Goal: Transaction & Acquisition: Obtain resource

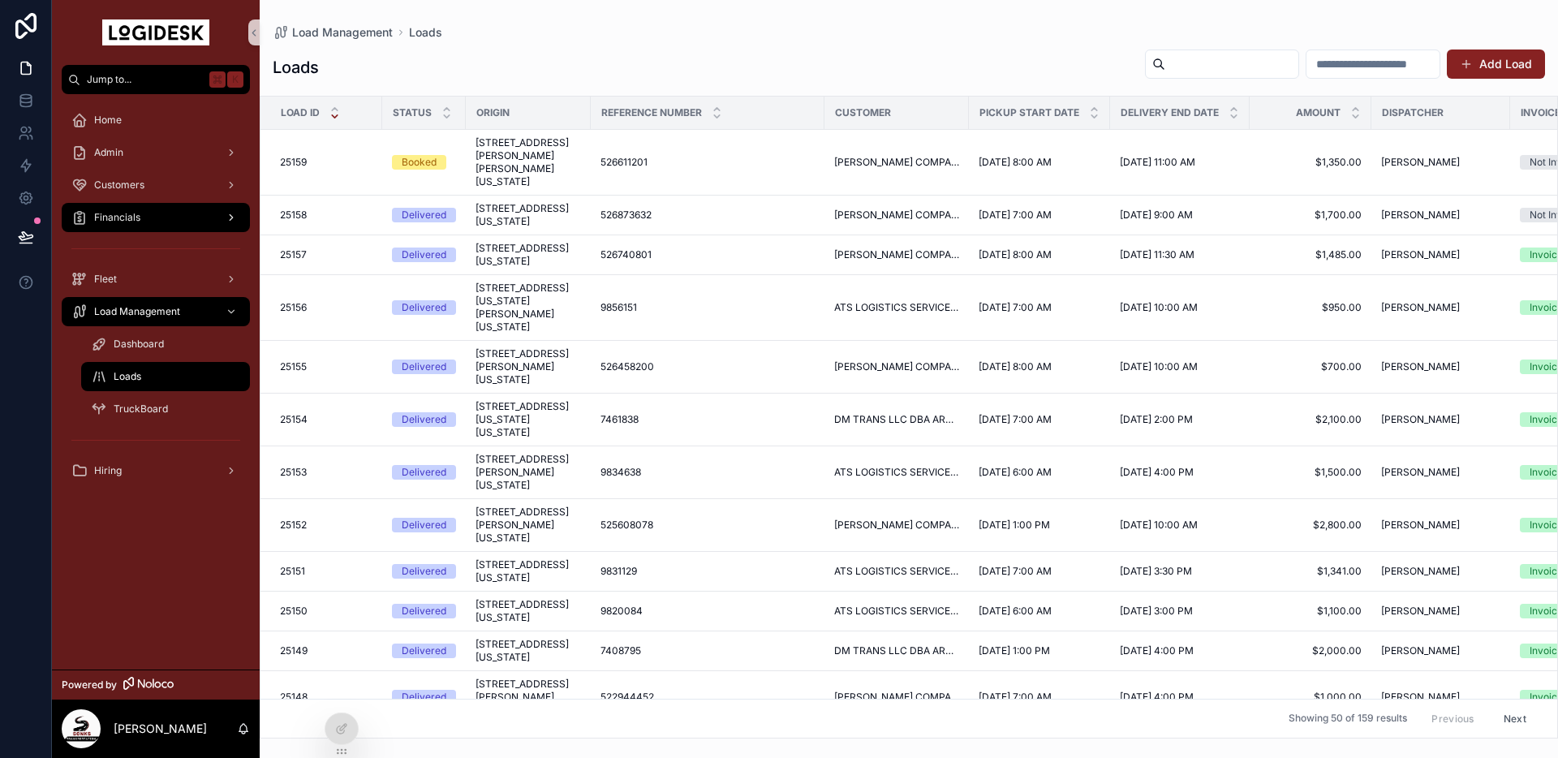
click at [144, 211] on div "Financials" at bounding box center [155, 218] width 169 height 26
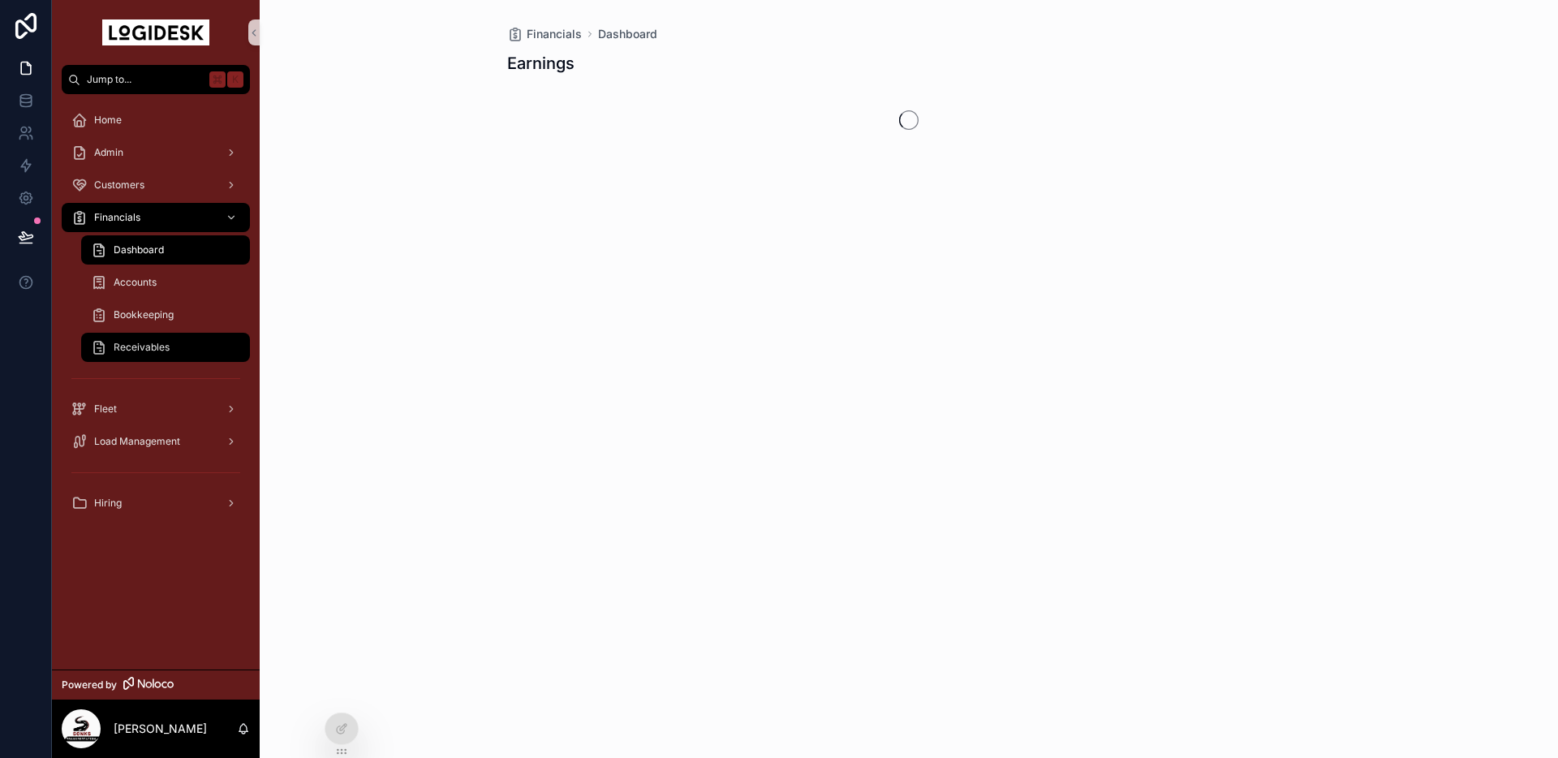
click at [183, 339] on div "Receivables" at bounding box center [165, 347] width 149 height 26
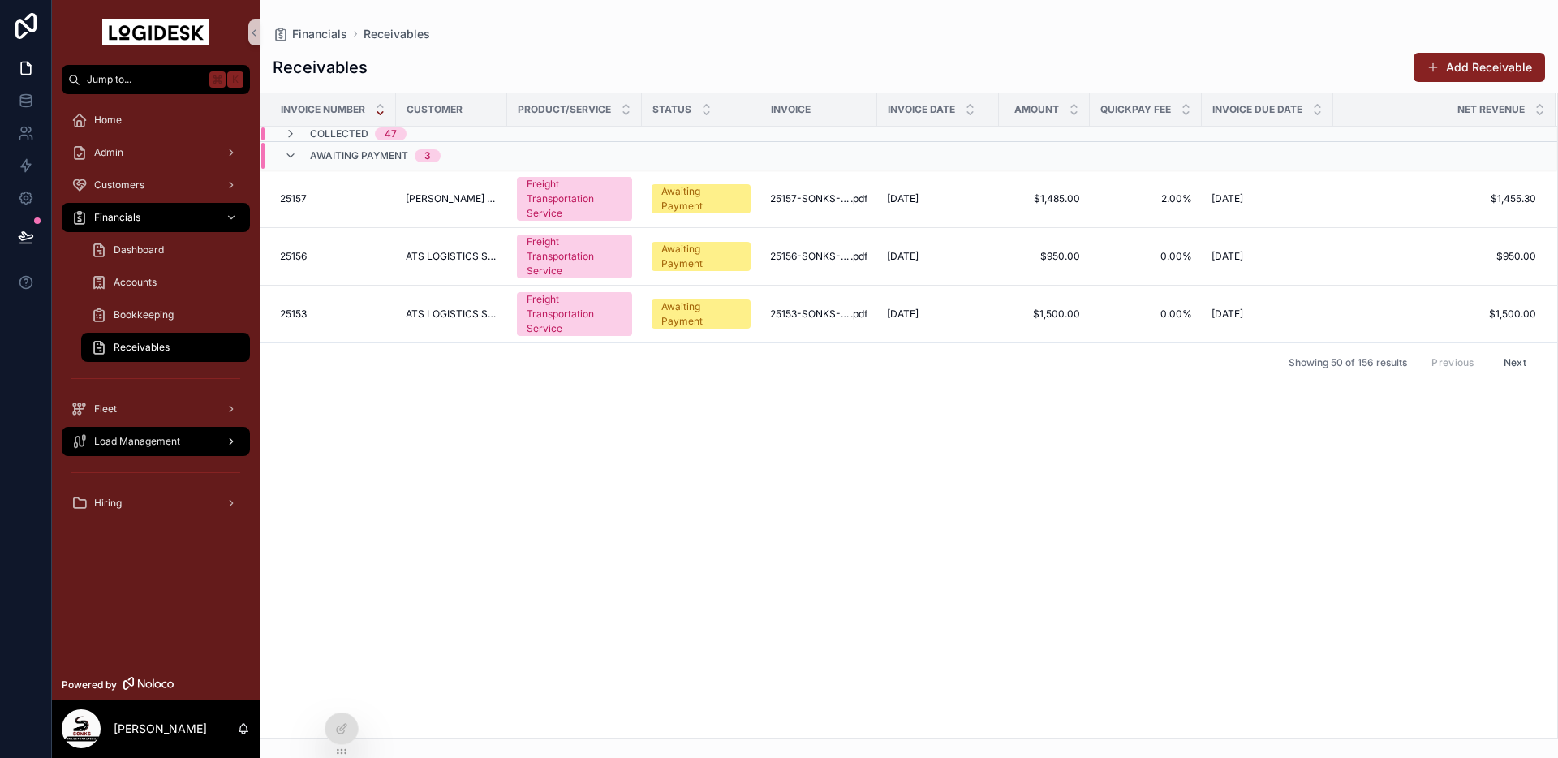
click at [119, 449] on div "Load Management" at bounding box center [155, 442] width 169 height 26
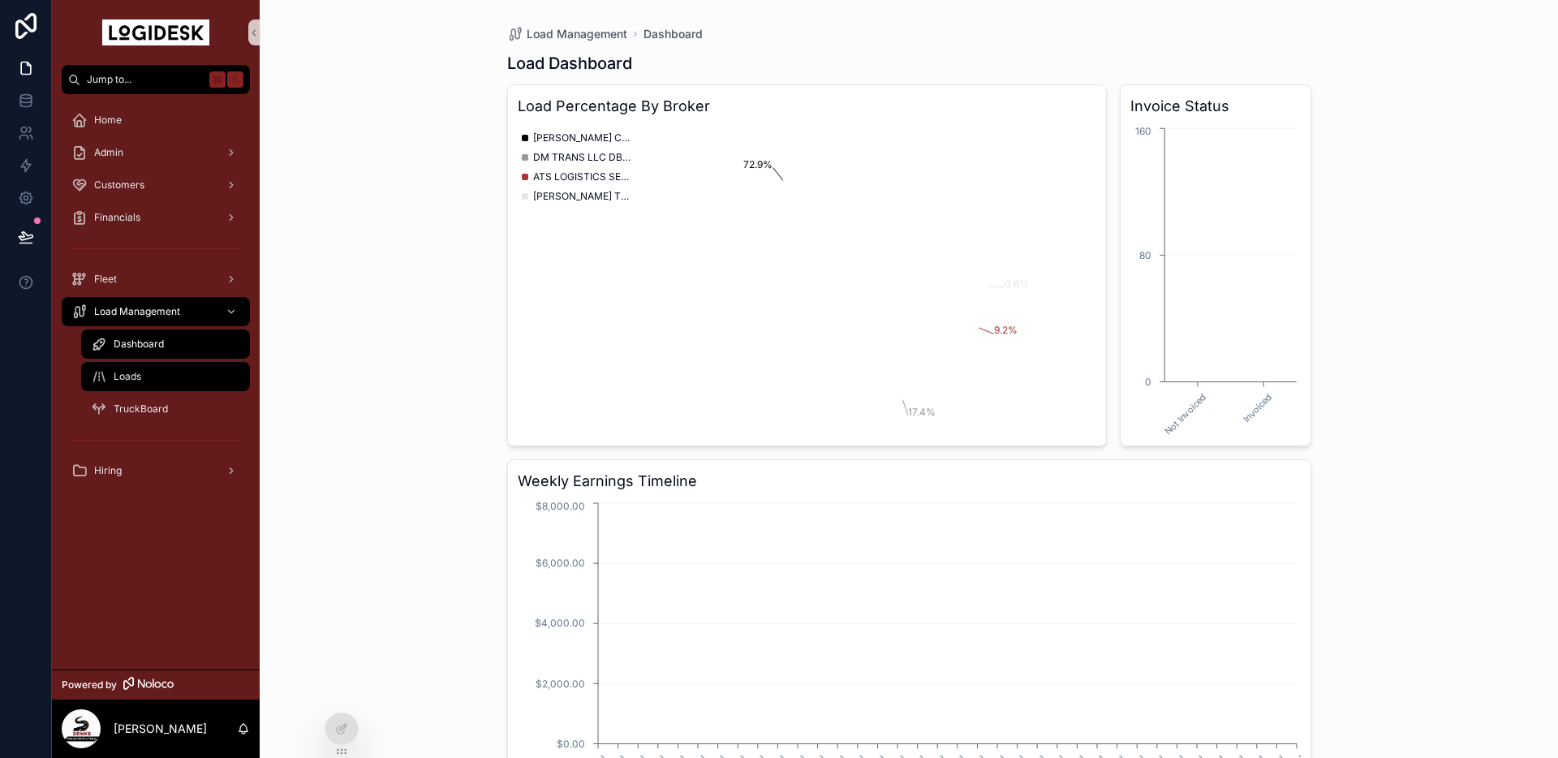
click at [126, 375] on span "Loads" at bounding box center [128, 376] width 28 height 13
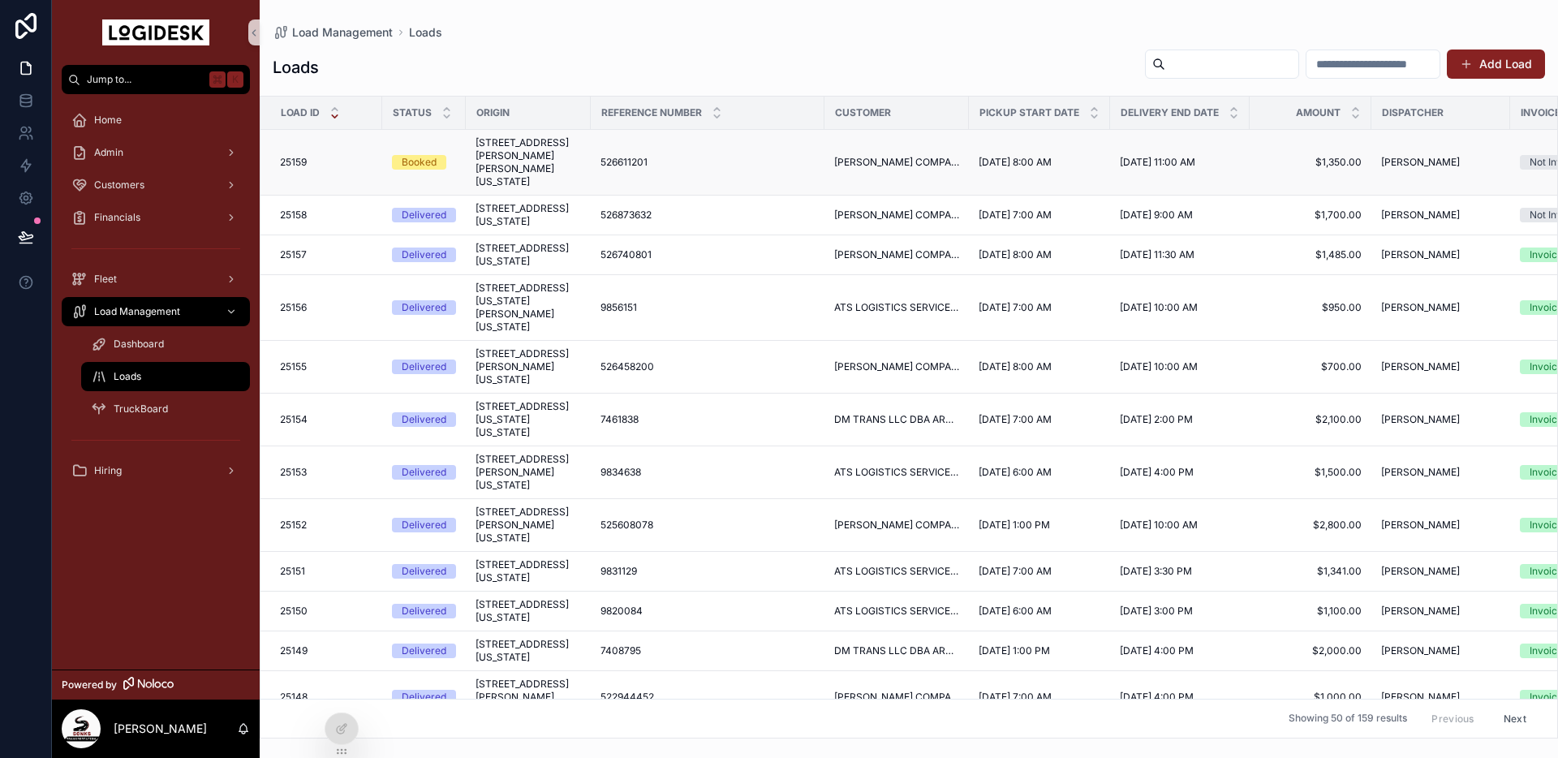
click at [566, 155] on span "[STREET_ADDRESS][PERSON_NAME][PERSON_NAME][US_STATE]" at bounding box center [529, 162] width 106 height 52
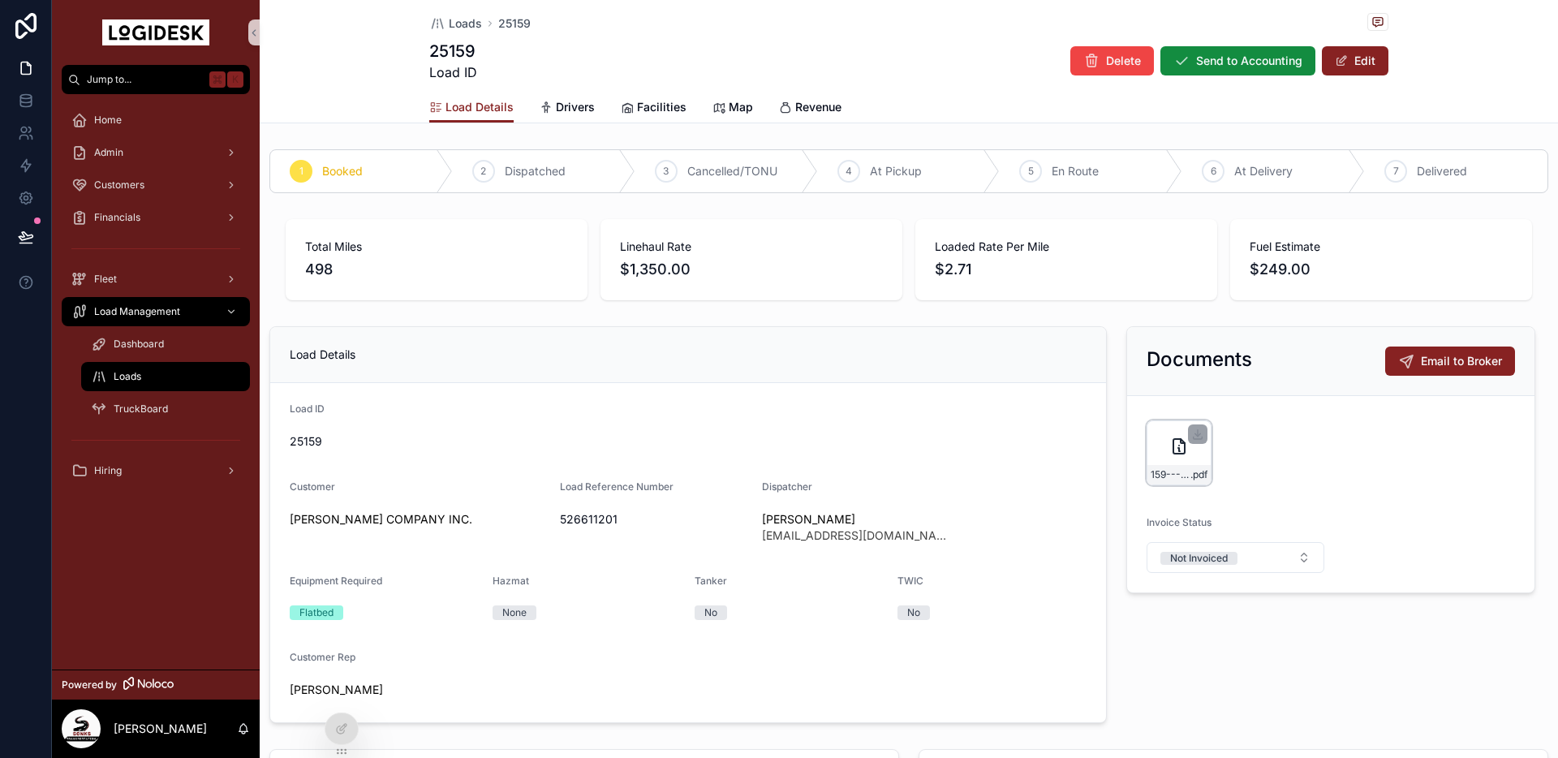
click at [1163, 448] on div "159---9-3-to-9-4---CHR---1350.00 .pdf" at bounding box center [1179, 452] width 65 height 65
